Goal: Information Seeking & Learning: Learn about a topic

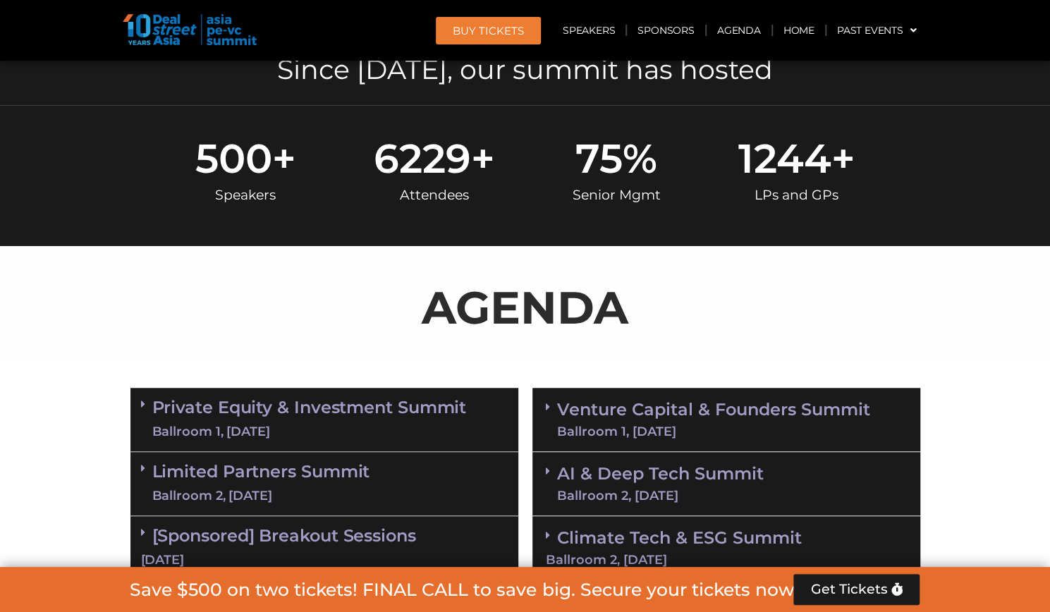
scroll to position [776, 0]
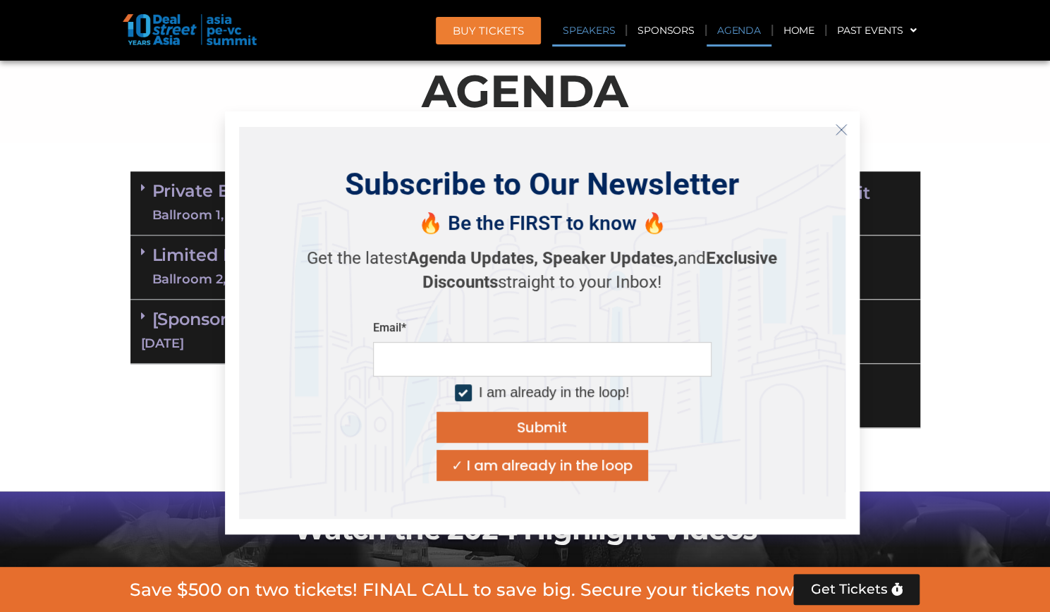
click at [604, 30] on link "Speakers" at bounding box center [588, 30] width 73 height 32
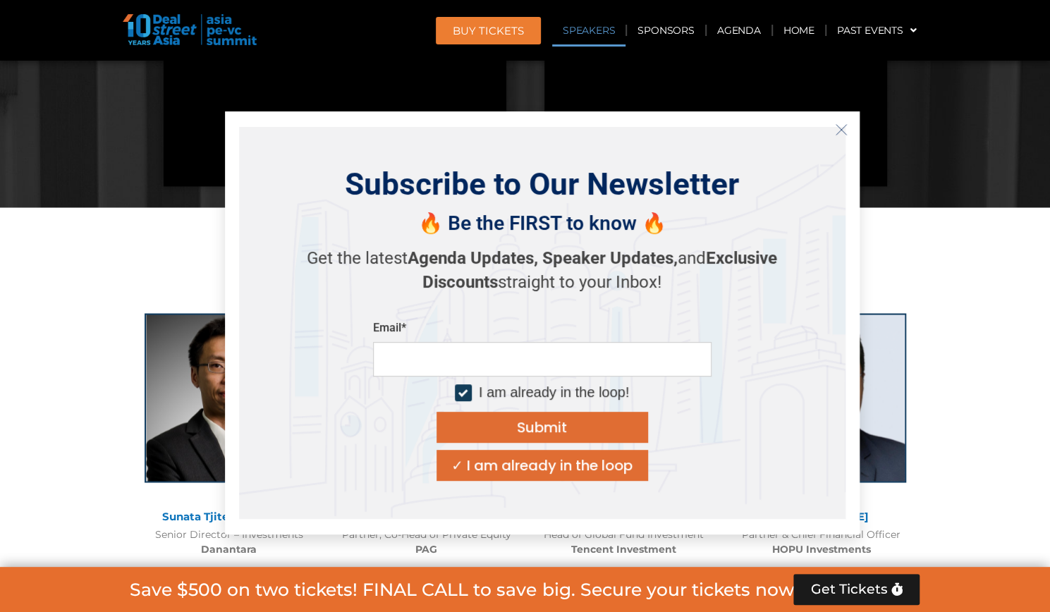
scroll to position [1545, 0]
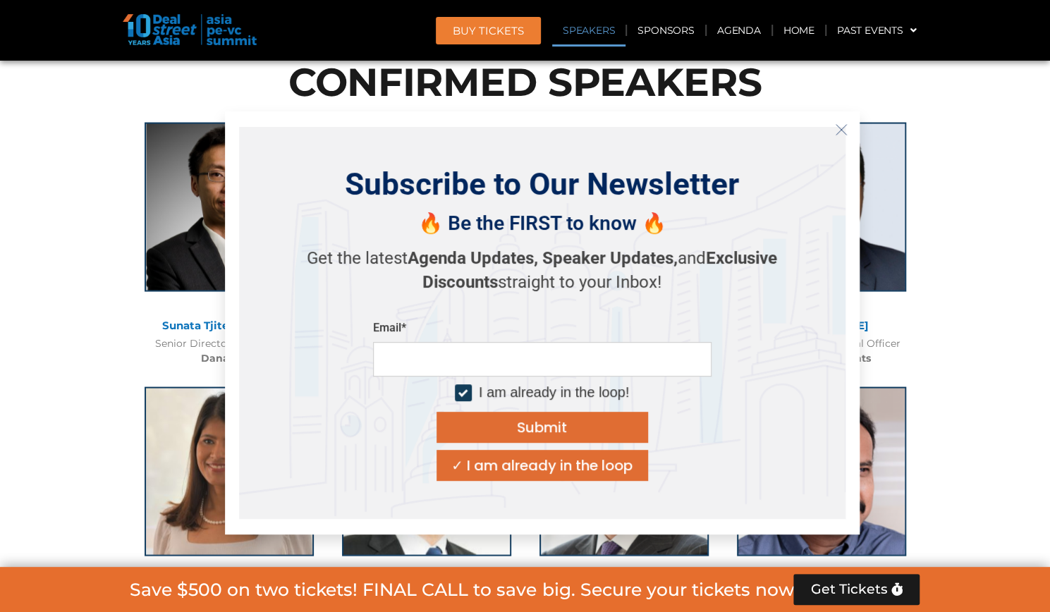
click at [837, 125] on icon "Close" at bounding box center [841, 129] width 13 height 13
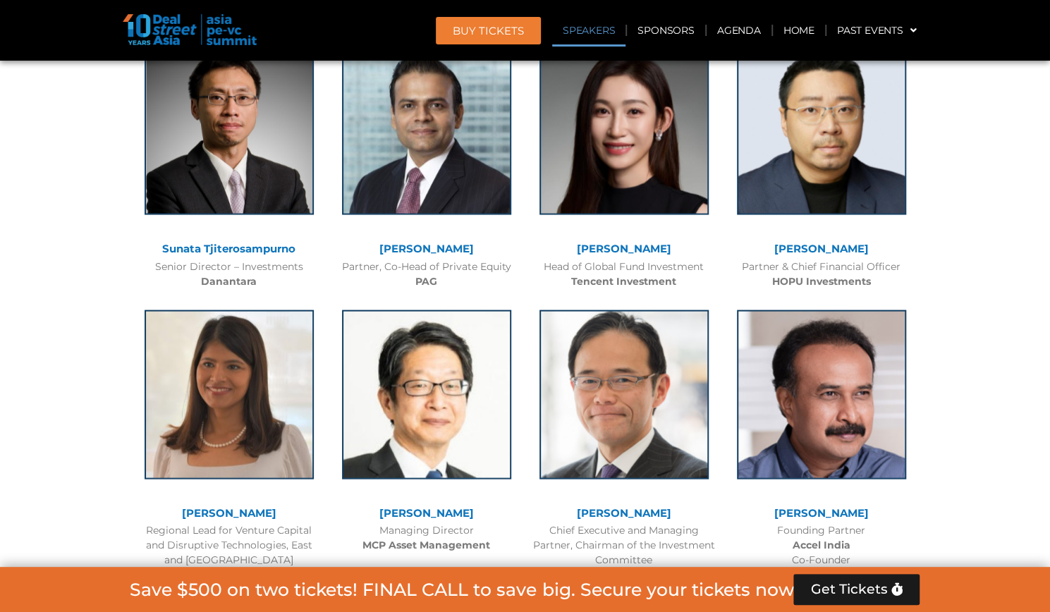
scroll to position [1411, 0]
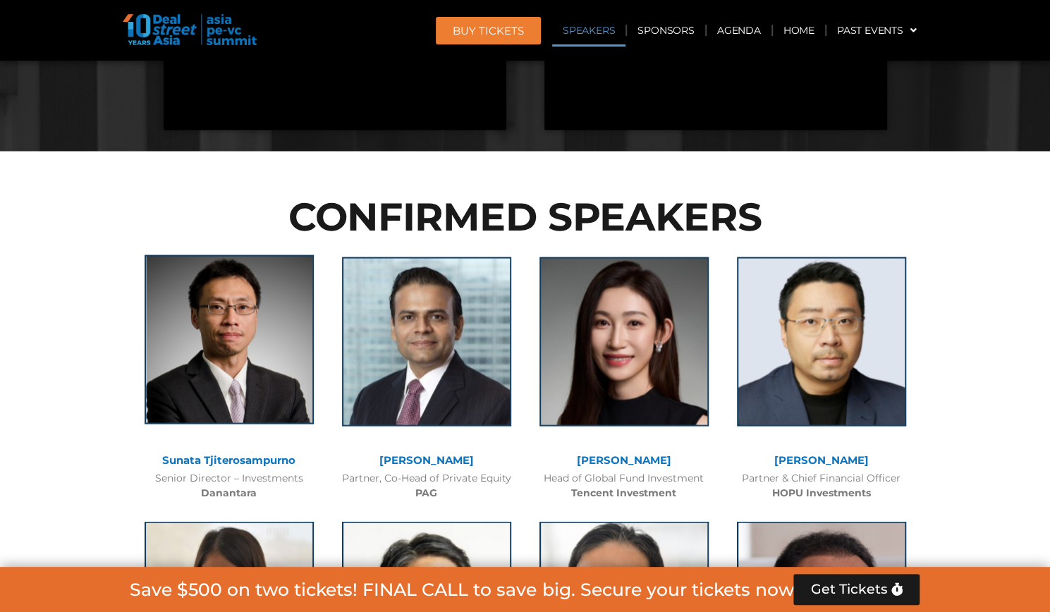
click at [236, 298] on img at bounding box center [229, 339] width 169 height 169
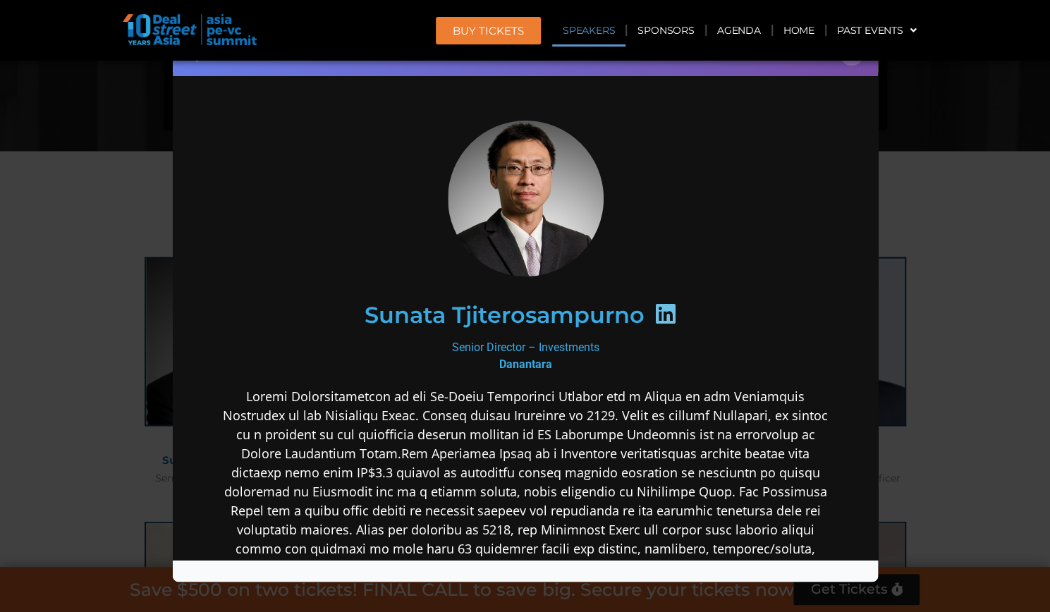
scroll to position [0, 0]
click at [34, 276] on div "Speaker Profile ×" at bounding box center [525, 306] width 1050 height 612
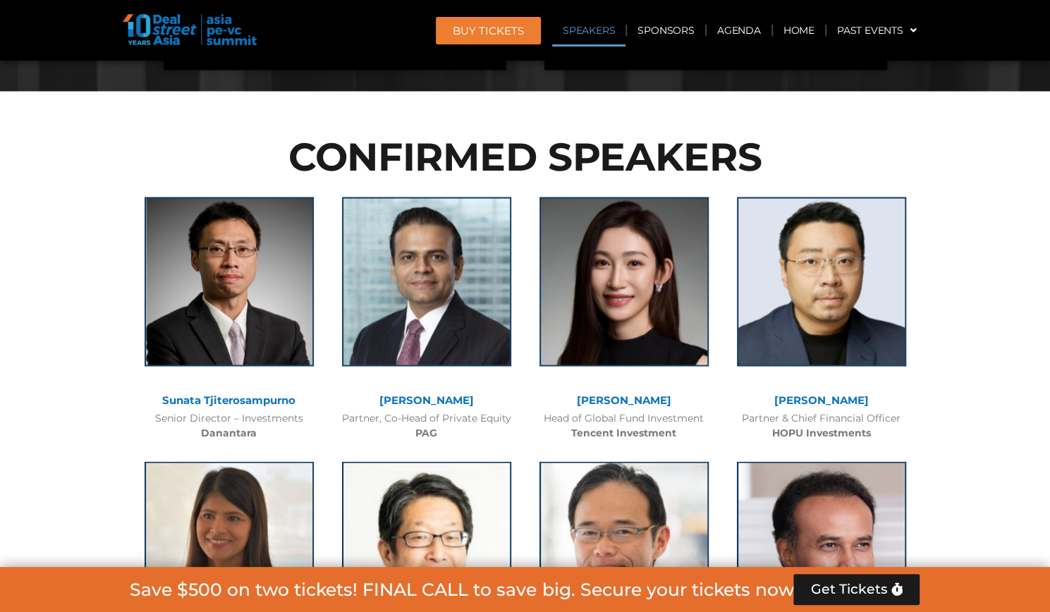
scroll to position [1622, 0]
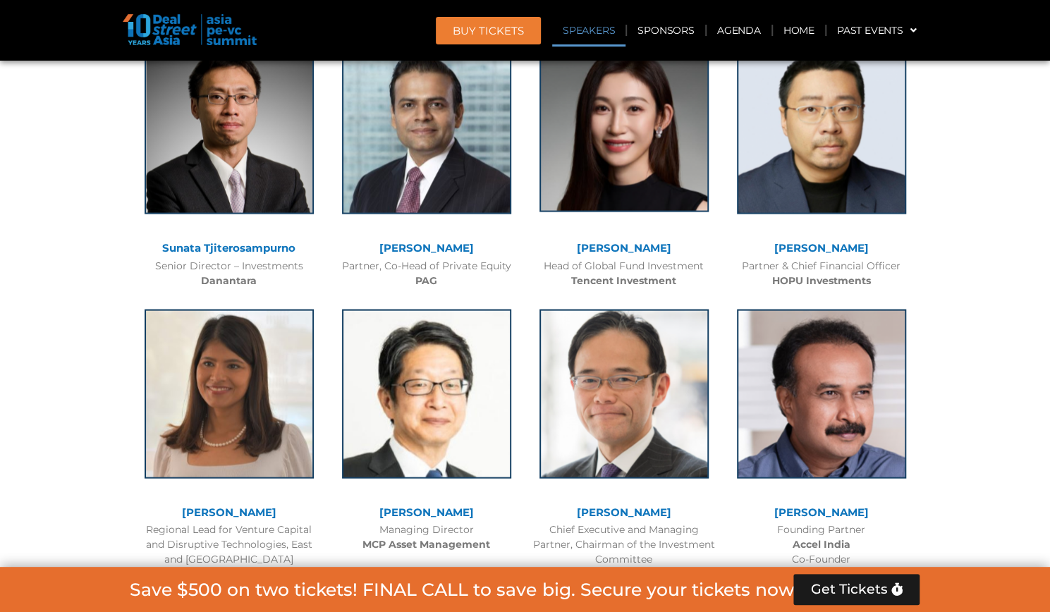
click at [635, 166] on img at bounding box center [624, 127] width 169 height 169
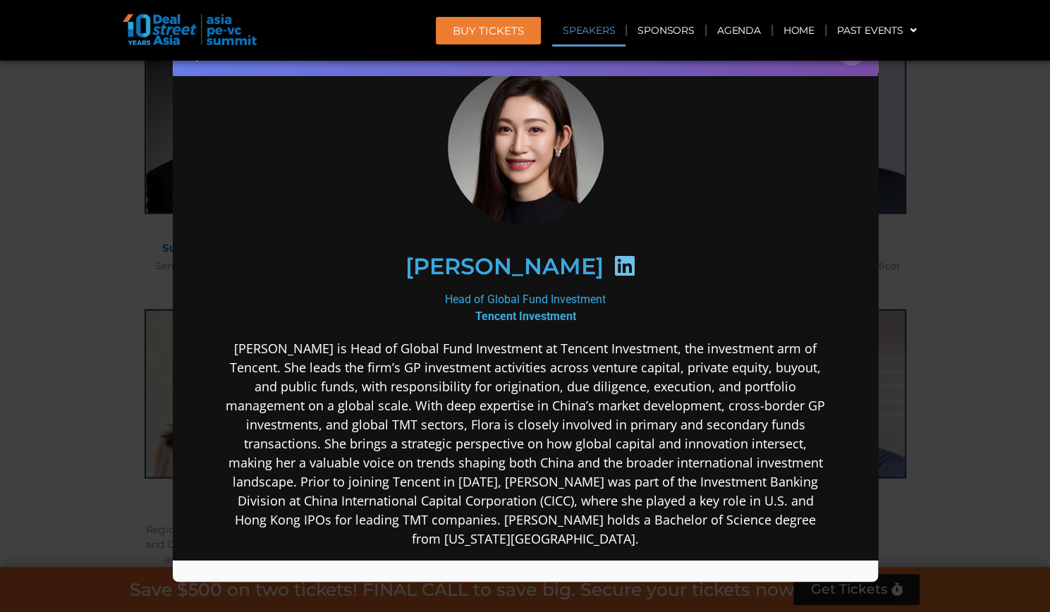
scroll to position [71, 0]
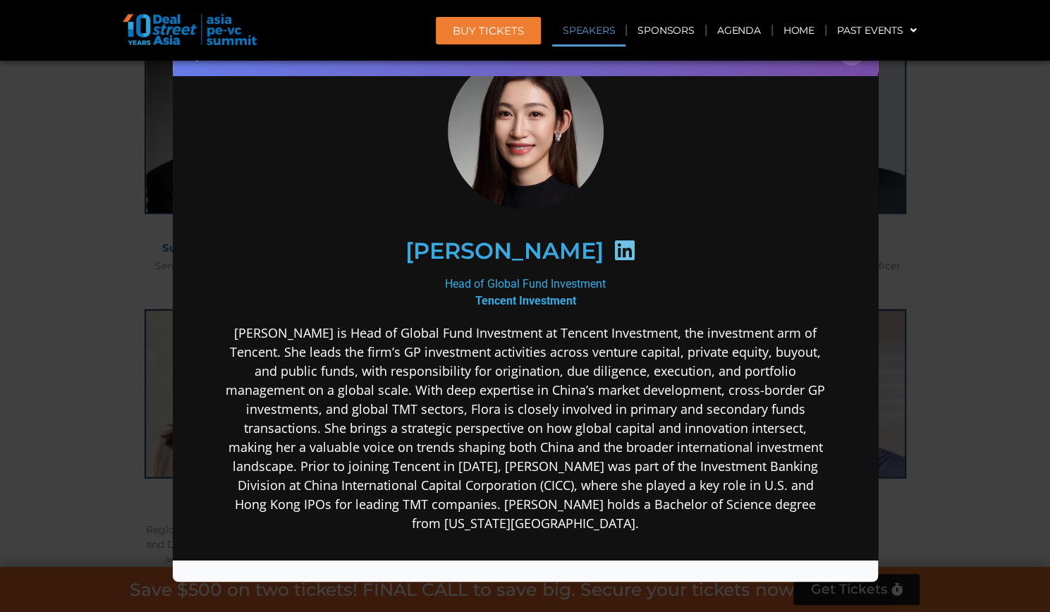
click at [612, 252] on icon at bounding box center [623, 250] width 23 height 23
click at [612, 248] on icon at bounding box center [623, 250] width 23 height 23
click at [72, 281] on div "Speaker Profile ×" at bounding box center [525, 306] width 1050 height 612
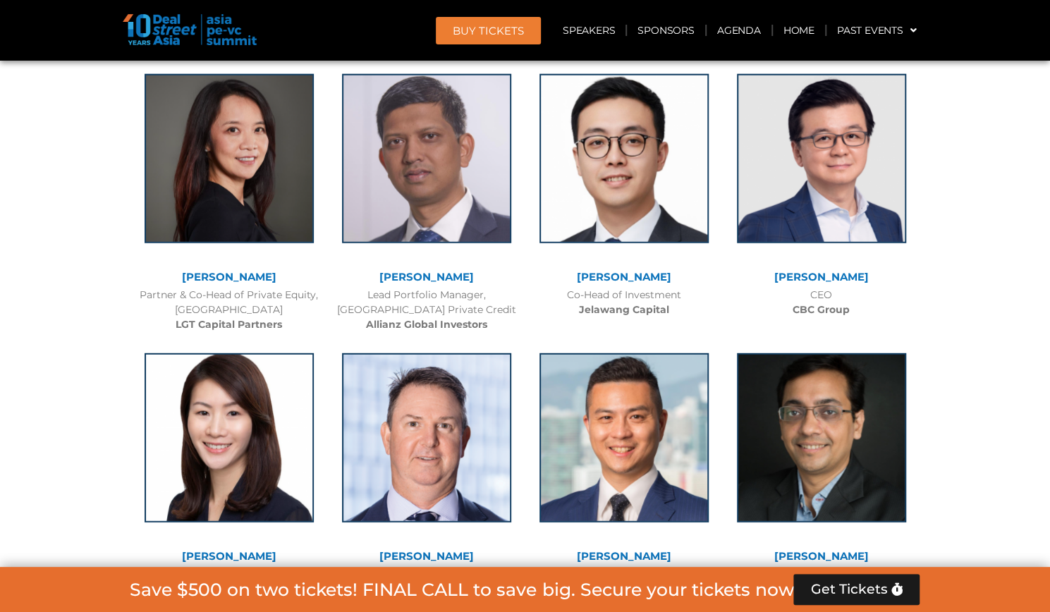
scroll to position [2328, 0]
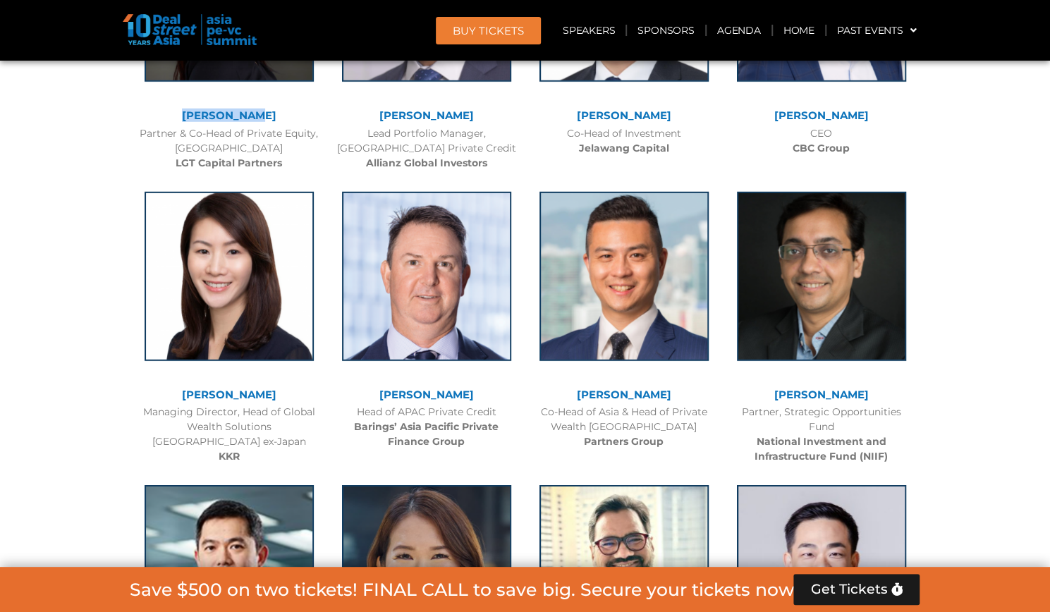
drag, startPoint x: 194, startPoint y: 107, endPoint x: 277, endPoint y: 113, distance: 83.5
click at [277, 113] on div "[PERSON_NAME] Partner & Co-Head of Private Equity, Asia Pacific LGT Capital Par…" at bounding box center [228, 37] width 197 height 279
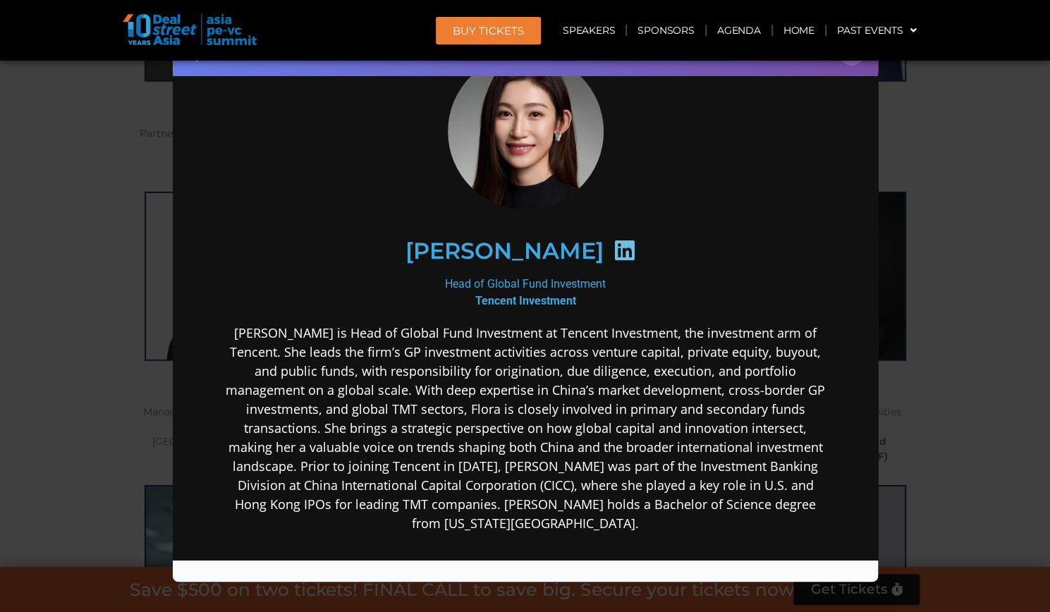
copy div "[PERSON_NAME]"
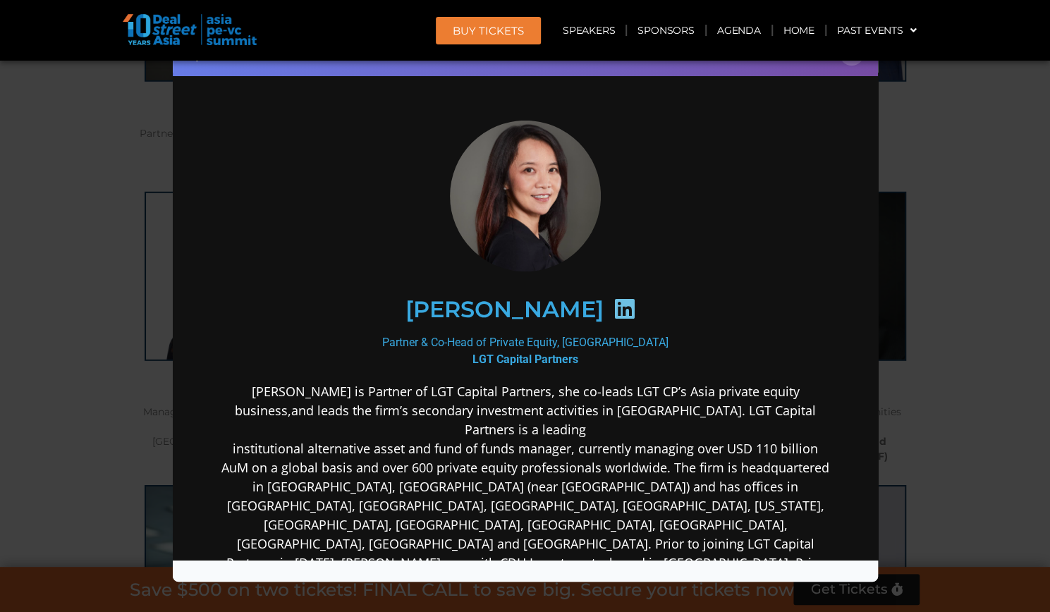
scroll to position [0, 0]
click at [964, 248] on div "Speaker Profile ×" at bounding box center [525, 306] width 1050 height 612
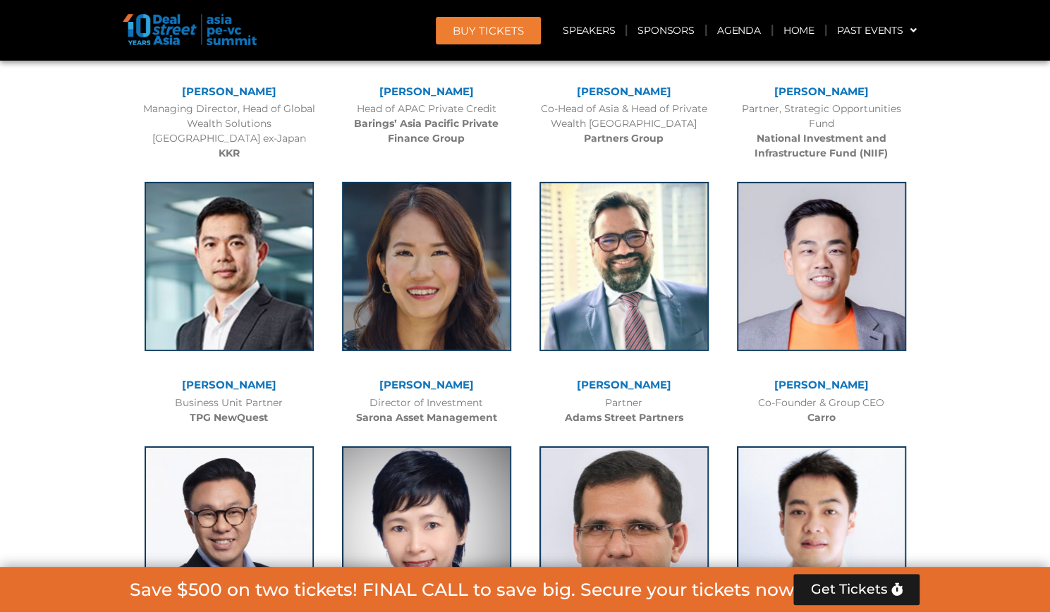
scroll to position [2680, 0]
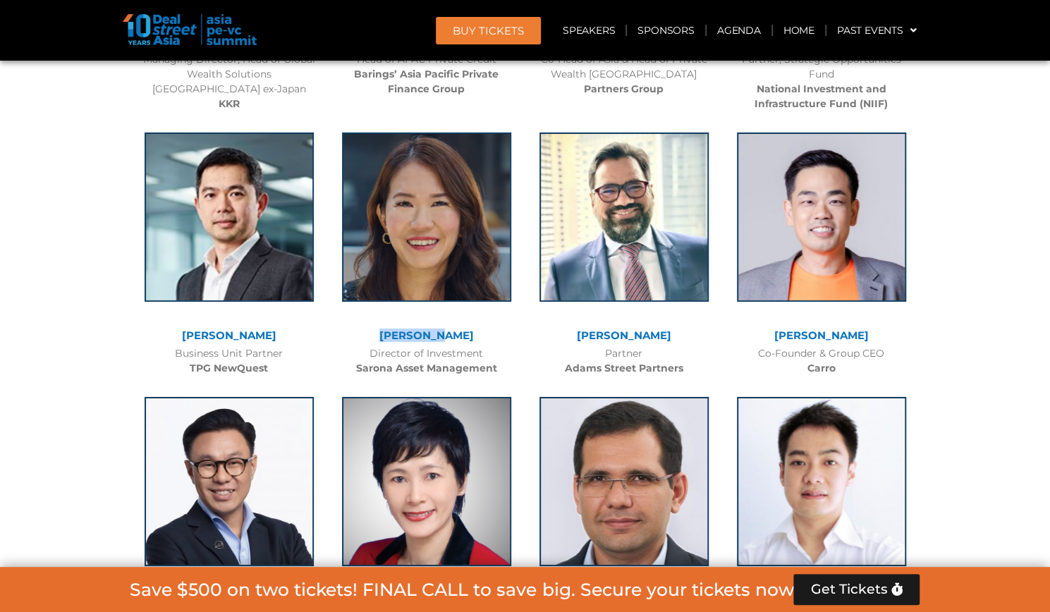
drag, startPoint x: 391, startPoint y: 332, endPoint x: 466, endPoint y: 333, distance: 74.8
click at [466, 333] on div "[PERSON_NAME]" at bounding box center [426, 336] width 183 height 12
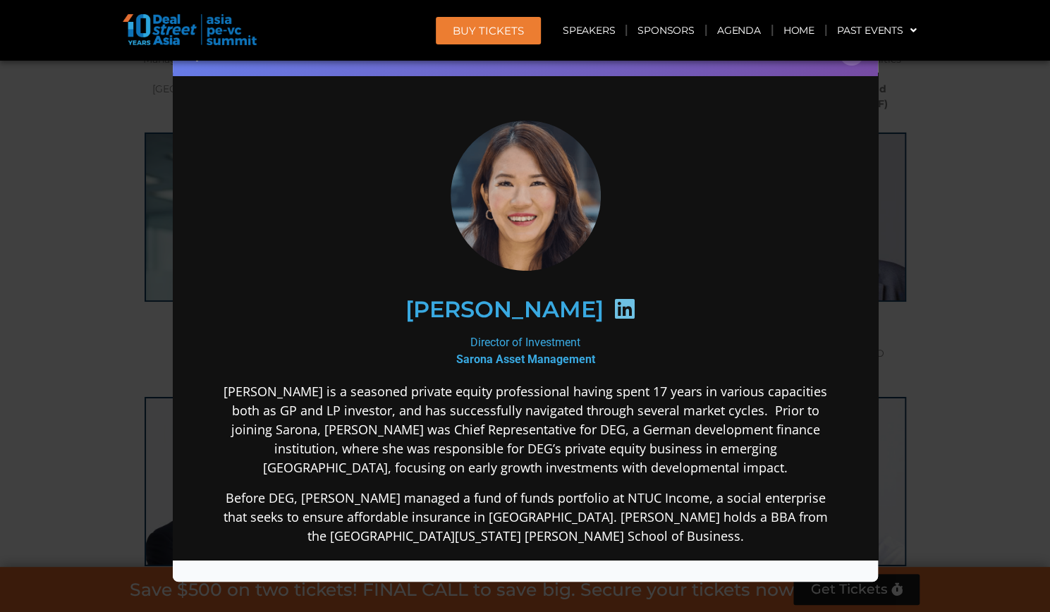
scroll to position [0, 0]
click at [50, 286] on div "Speaker Profile ×" at bounding box center [525, 306] width 1050 height 612
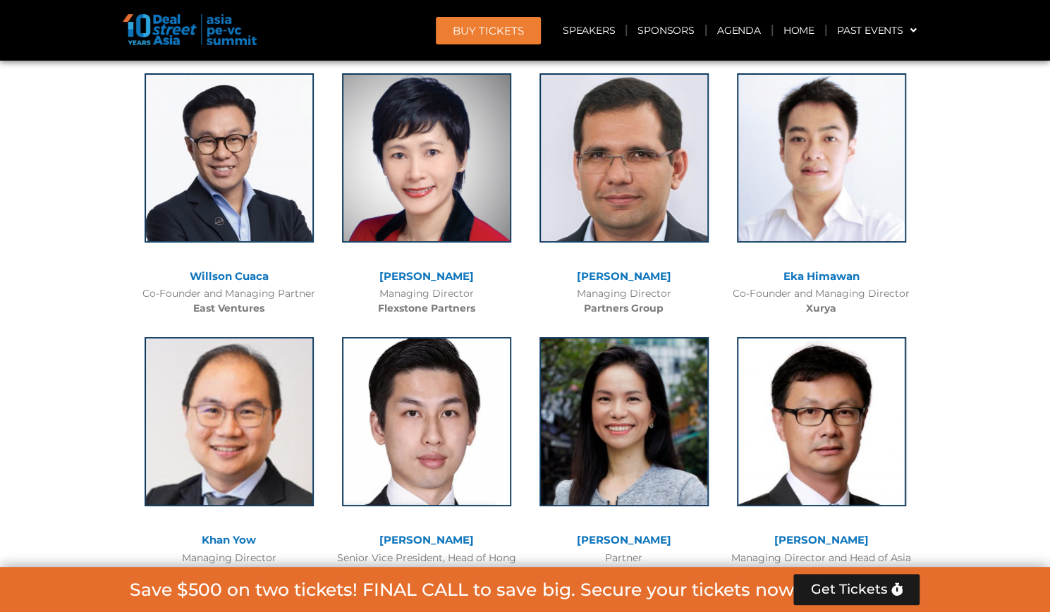
scroll to position [3033, 0]
